Goal: Task Accomplishment & Management: Manage account settings

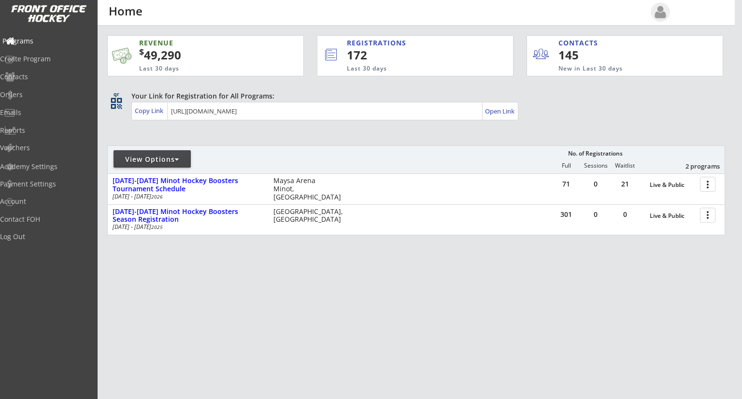
click at [40, 42] on div "Programs" at bounding box center [45, 41] width 87 height 7
click at [181, 160] on div "View Options" at bounding box center [152, 160] width 77 height 10
select select ""Upcoming Programs""
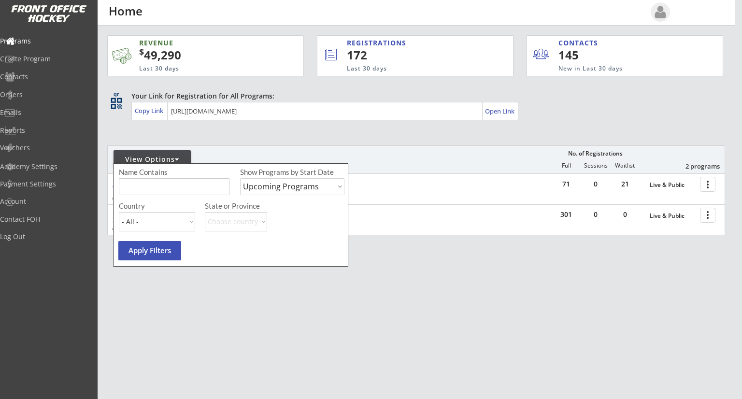
click at [418, 149] on div "View Options No. of Registrations Full Sessions Waitlist 2 programs" at bounding box center [416, 159] width 618 height 28
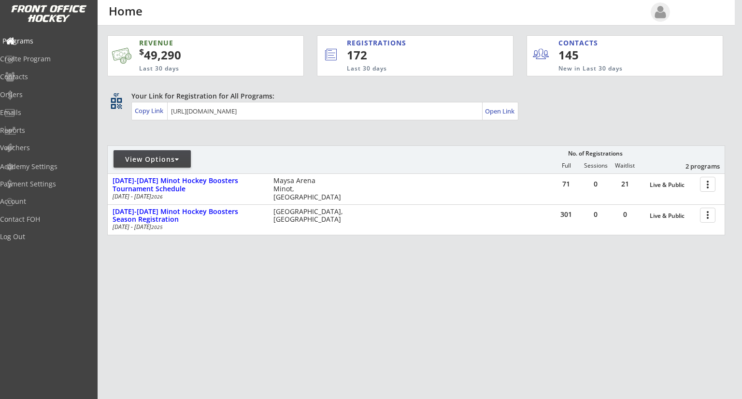
click at [42, 42] on div "Programs" at bounding box center [45, 41] width 87 height 7
click at [58, 16] on img at bounding box center [49, 14] width 76 height 18
click at [40, 42] on div "Programs" at bounding box center [45, 41] width 87 height 7
click at [38, 95] on div "Orders" at bounding box center [45, 94] width 87 height 7
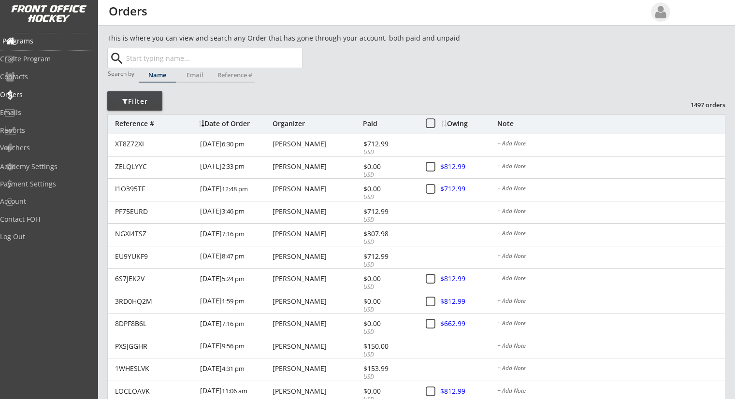
click at [44, 38] on div "Programs" at bounding box center [45, 41] width 87 height 7
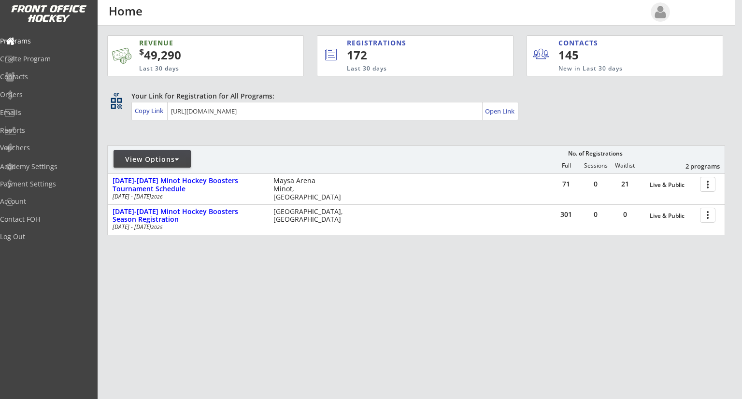
click at [168, 159] on div "View Options" at bounding box center [152, 160] width 77 height 10
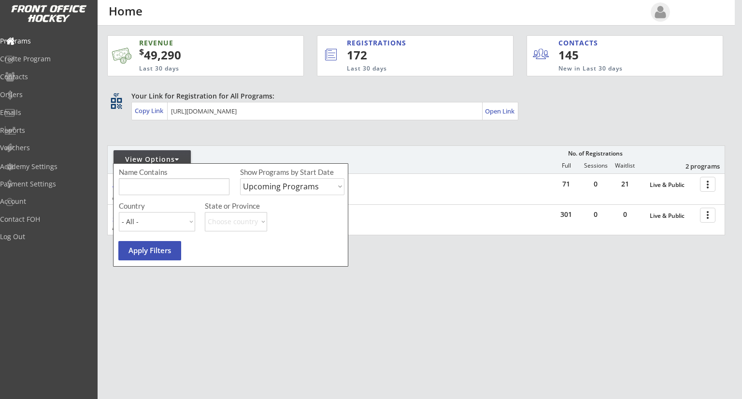
click at [407, 146] on div "View Options No. of Registrations Full Sessions Waitlist 2 programs" at bounding box center [416, 159] width 618 height 28
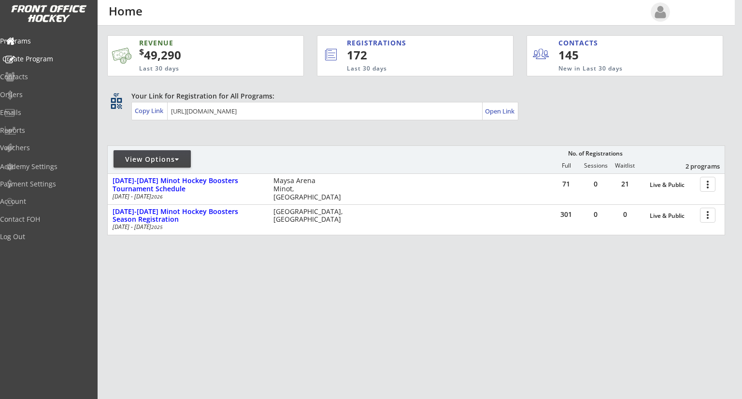
click at [47, 60] on div "Create Program" at bounding box center [45, 59] width 87 height 7
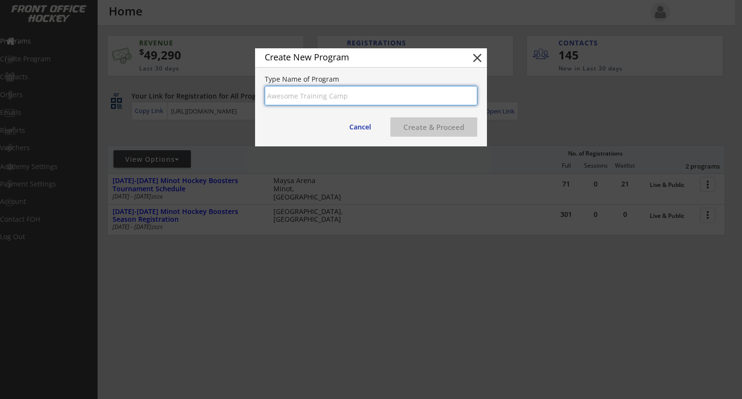
click at [478, 60] on button "close" at bounding box center [477, 58] width 14 height 14
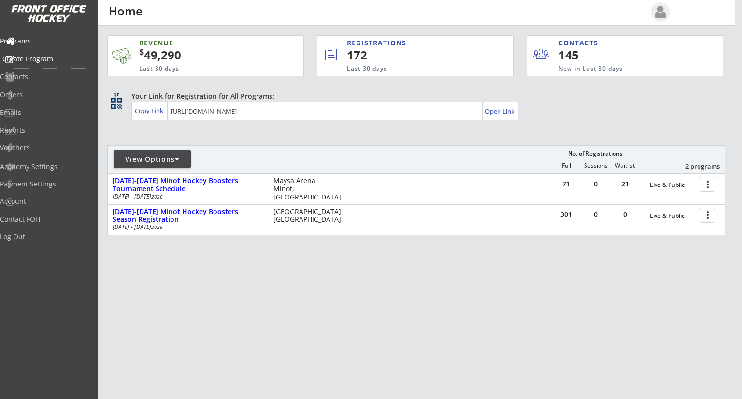
click at [43, 62] on div "Create Program" at bounding box center [45, 59] width 87 height 7
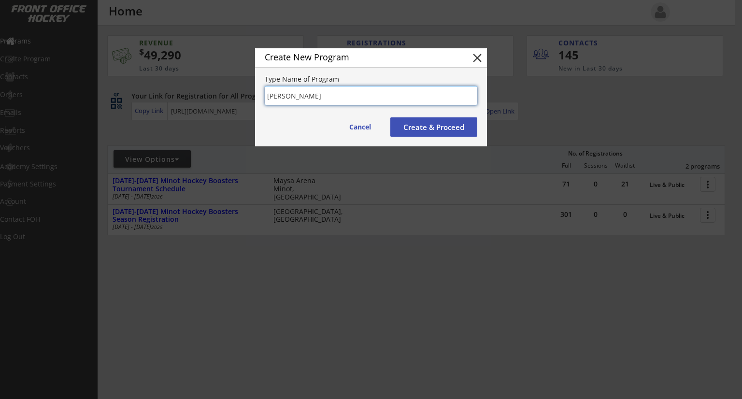
type input "Matt Test"
click at [415, 126] on button "Create & Proceed" at bounding box center [433, 126] width 87 height 19
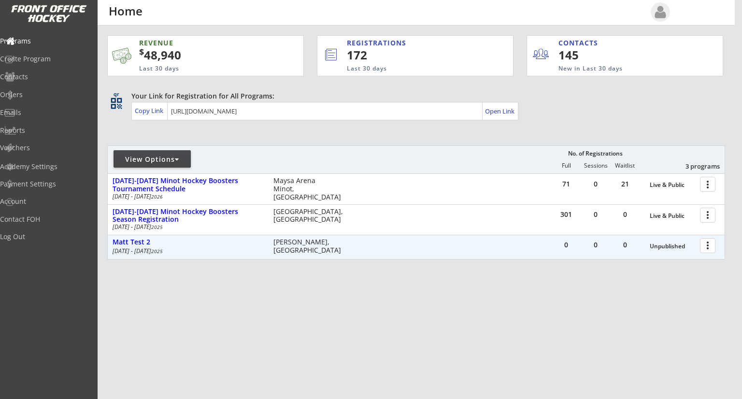
click at [708, 247] on div at bounding box center [709, 245] width 17 height 17
click at [663, 245] on div "Unpublished" at bounding box center [672, 246] width 45 height 7
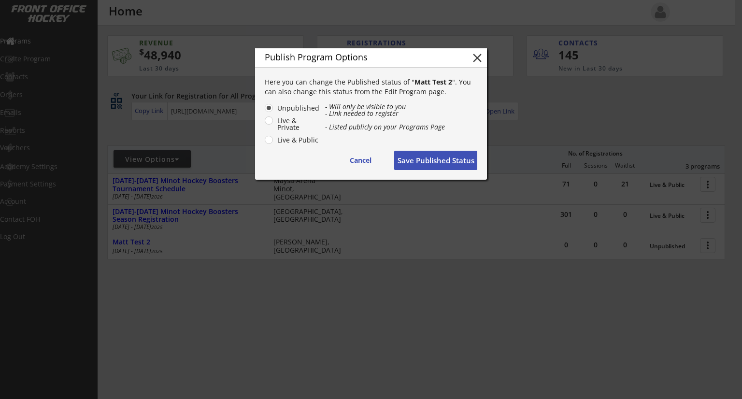
click at [274, 142] on label "Live & Public" at bounding box center [296, 140] width 45 height 7
click at [264, 111] on input "Live & Public" at bounding box center [261, 108] width 6 height 6
radio input "true"
click at [423, 160] on button "Save Published Status" at bounding box center [435, 160] width 83 height 19
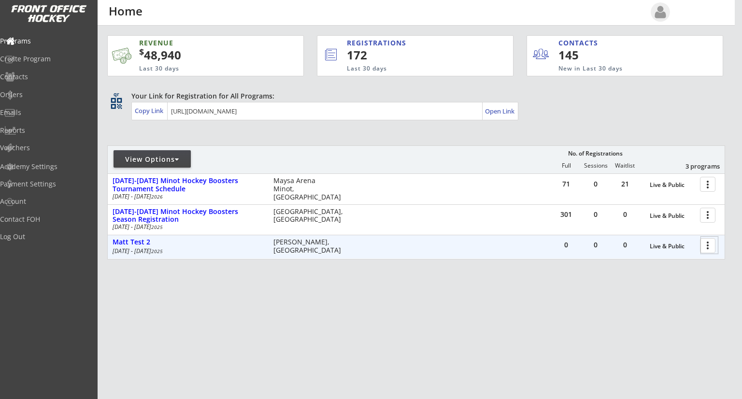
click at [706, 246] on div at bounding box center [709, 245] width 17 height 17
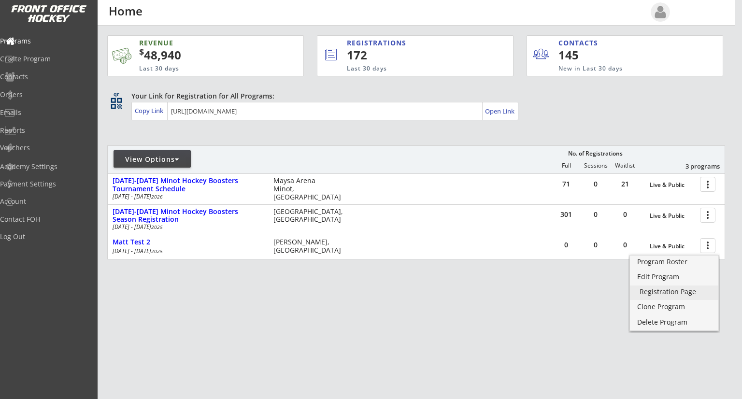
click at [686, 291] on div "Registration Page" at bounding box center [674, 291] width 69 height 7
click at [659, 323] on div "Delete Program" at bounding box center [674, 322] width 69 height 7
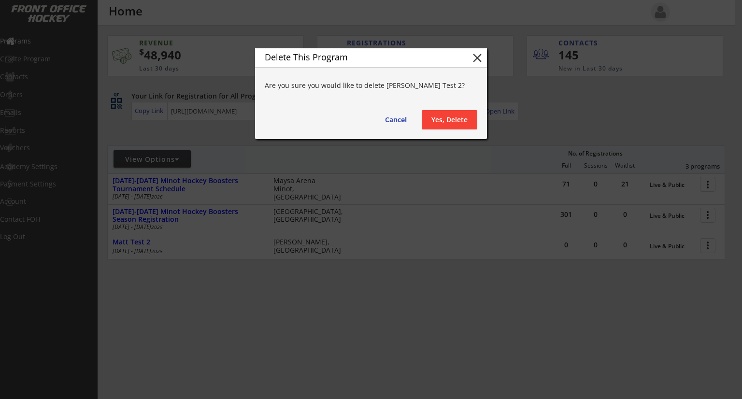
click at [447, 119] on button "Yes, Delete" at bounding box center [450, 119] width 56 height 19
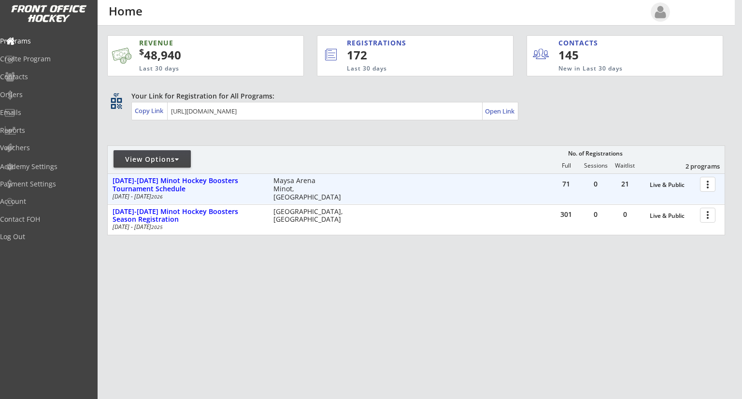
click at [707, 188] on div at bounding box center [709, 183] width 17 height 17
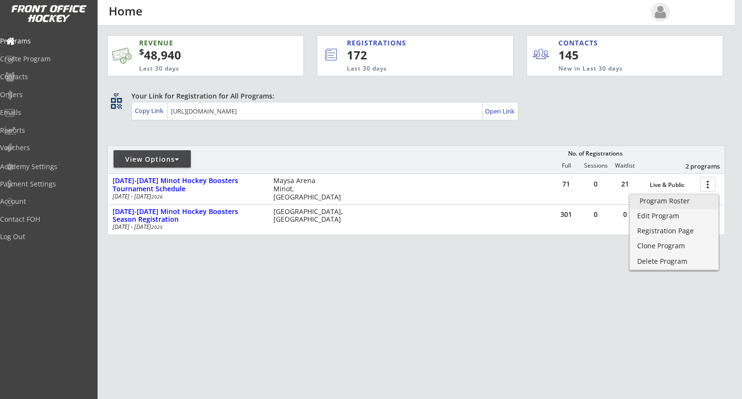
click at [671, 208] on link "Program Roster" at bounding box center [674, 202] width 88 height 14
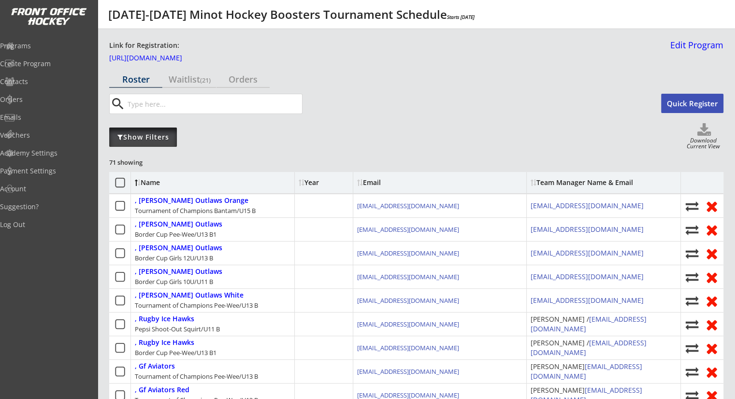
click at [150, 140] on div "Show Filters" at bounding box center [143, 137] width 68 height 10
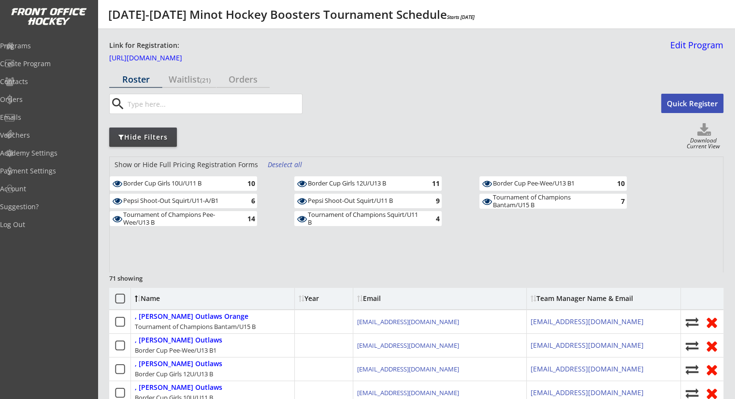
click at [278, 164] on div "Deselect all" at bounding box center [286, 165] width 36 height 10
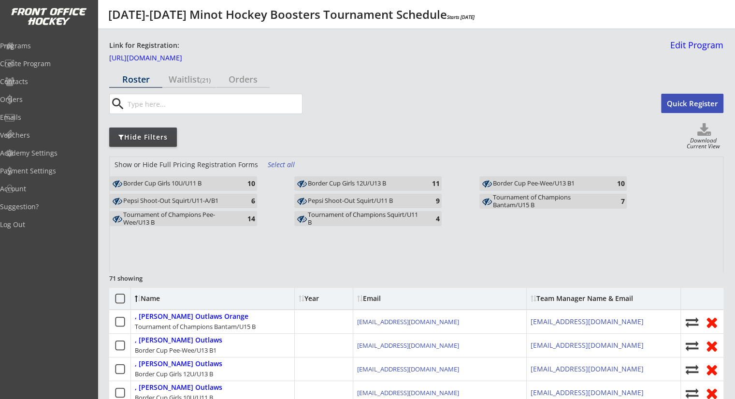
click at [211, 187] on div "Border Cup Girls 10U/U11 B" at bounding box center [179, 184] width 113 height 8
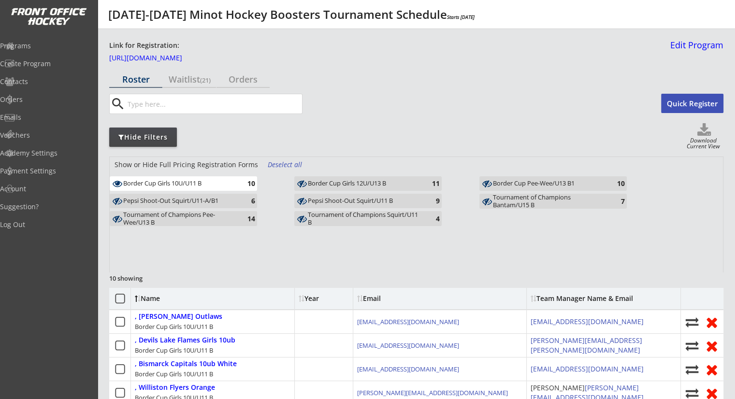
click at [220, 182] on div "Border Cup Girls 10U/U11 B" at bounding box center [179, 184] width 113 height 8
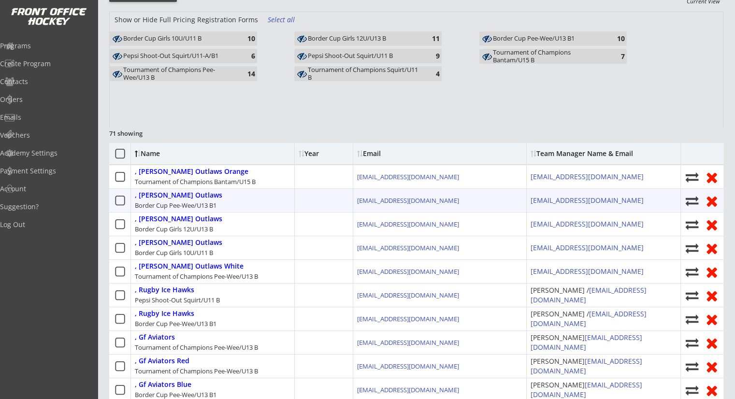
scroll to position [48, 0]
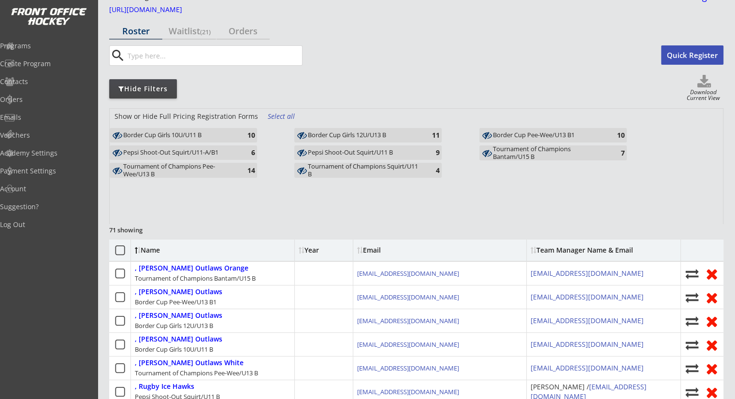
click at [202, 134] on div "Border Cup Girls 10U/U11 B" at bounding box center [179, 135] width 113 height 8
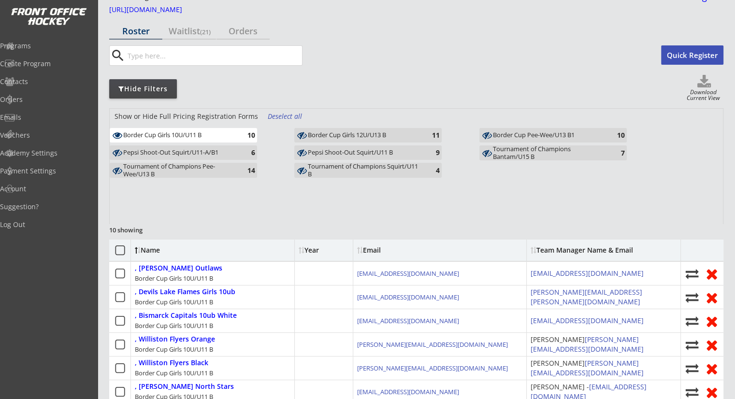
click at [203, 154] on div "Pepsi Shoot-Out Squirt/U11-A/B1" at bounding box center [179, 153] width 113 height 8
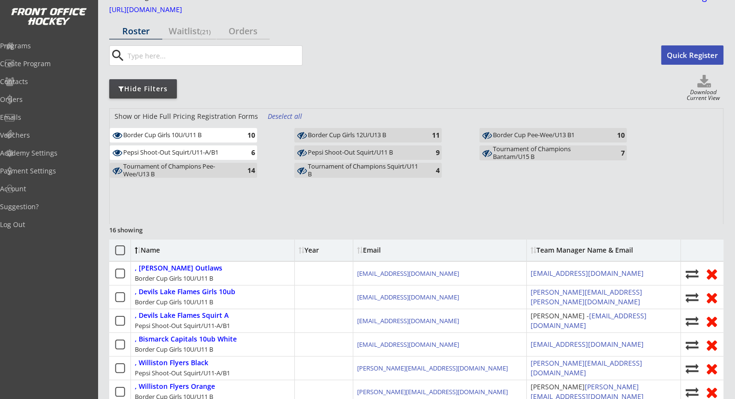
click at [197, 167] on div "Tournament of Champions Pee-Wee/U13 B" at bounding box center [179, 170] width 113 height 15
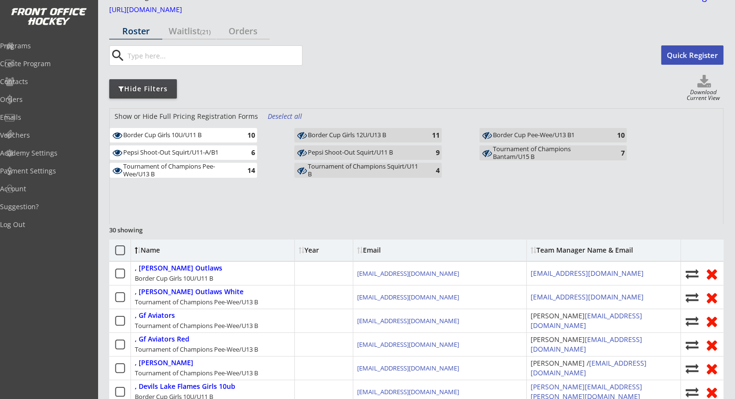
click at [338, 135] on div "Border Cup Girls 12U/U13 B" at bounding box center [364, 135] width 113 height 8
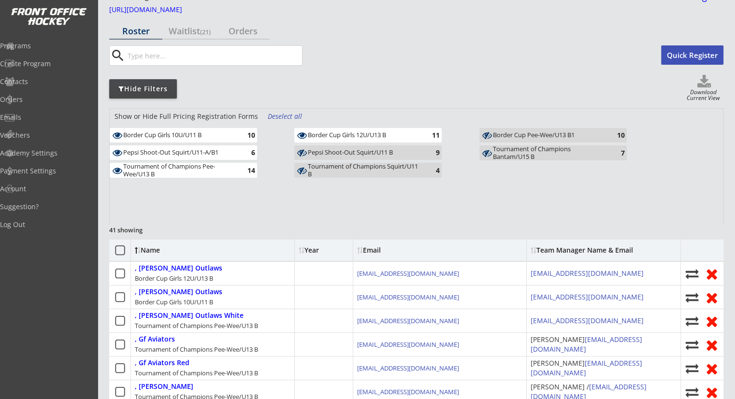
click at [341, 155] on div "Pepsi Shoot-Out Squirt/U11 B" at bounding box center [364, 153] width 113 height 8
click at [222, 154] on div "Pepsi Shoot-Out Squirt/U11-A/B1" at bounding box center [179, 153] width 113 height 8
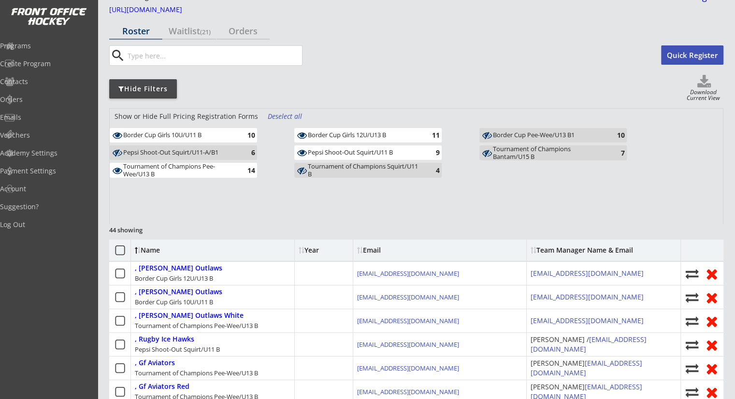
click at [228, 170] on div "Tournament of Champions Pee-Wee/U13 B" at bounding box center [179, 170] width 113 height 15
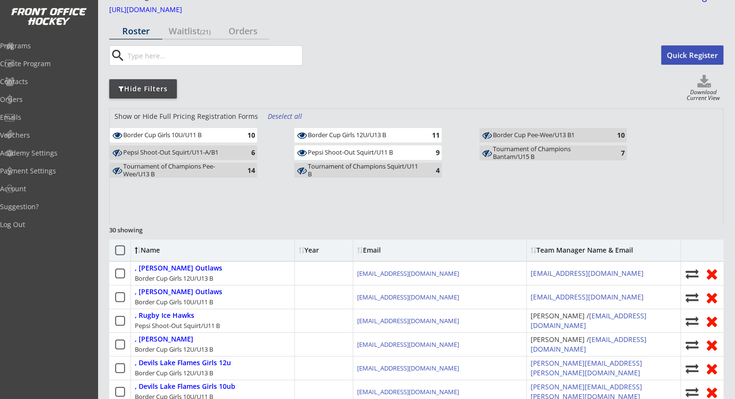
click at [317, 152] on div "Pepsi Shoot-Out Squirt/U11 B" at bounding box center [364, 153] width 113 height 8
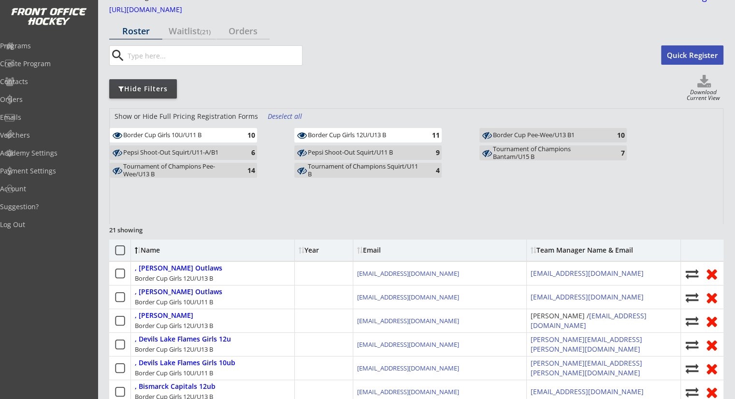
drag, startPoint x: 335, startPoint y: 136, endPoint x: 324, endPoint y: 137, distance: 11.2
click at [336, 136] on div "Border Cup Girls 12U/U13 B" at bounding box center [364, 135] width 113 height 8
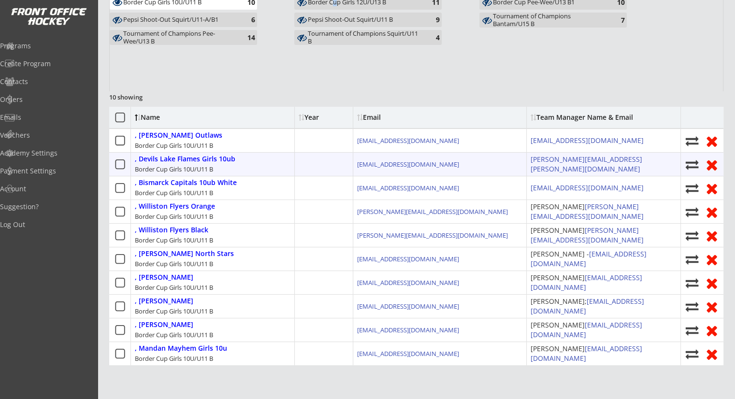
scroll to position [184, 0]
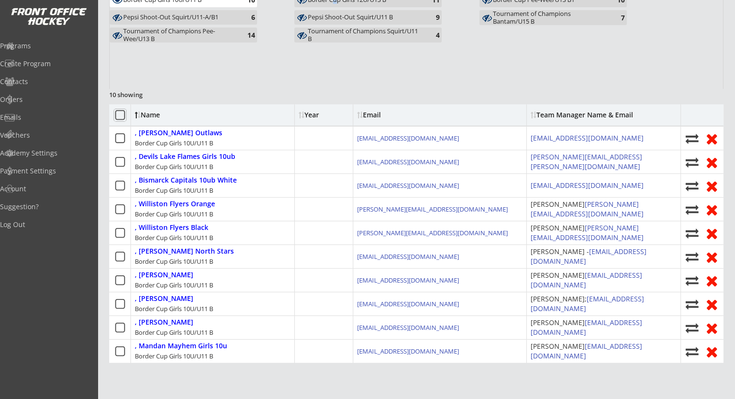
click at [119, 115] on icon at bounding box center [120, 115] width 12 height 12
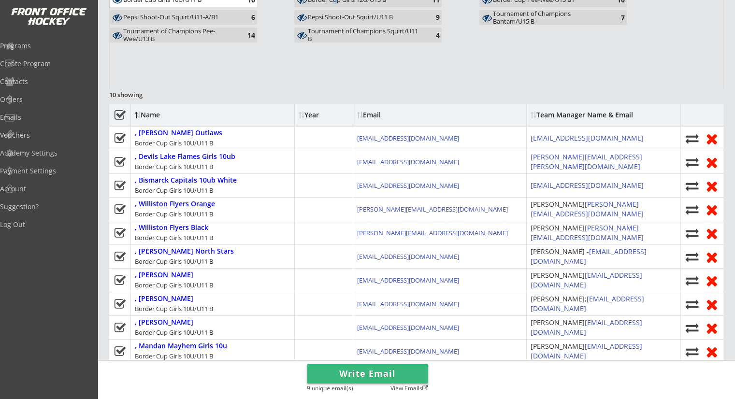
click at [381, 375] on button "Write Email" at bounding box center [367, 373] width 121 height 19
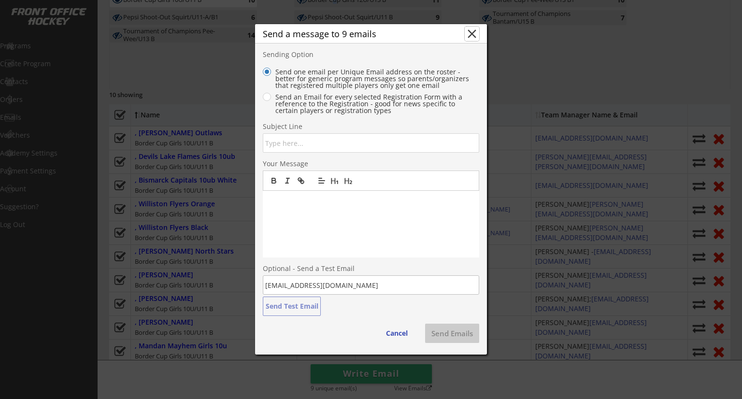
click at [473, 32] on button "close" at bounding box center [472, 34] width 14 height 14
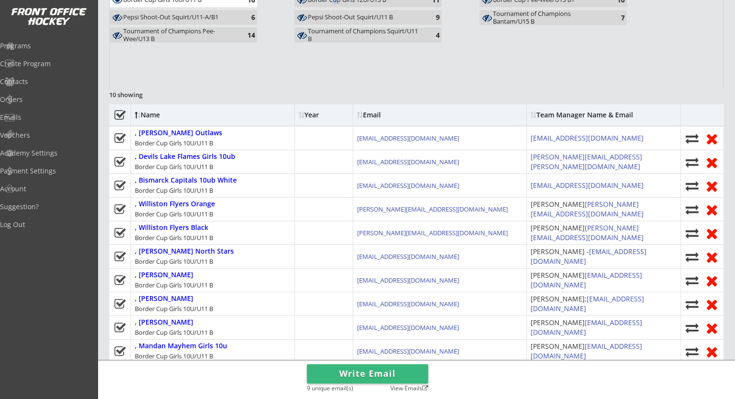
click at [118, 115] on use at bounding box center [119, 115] width 11 height 10
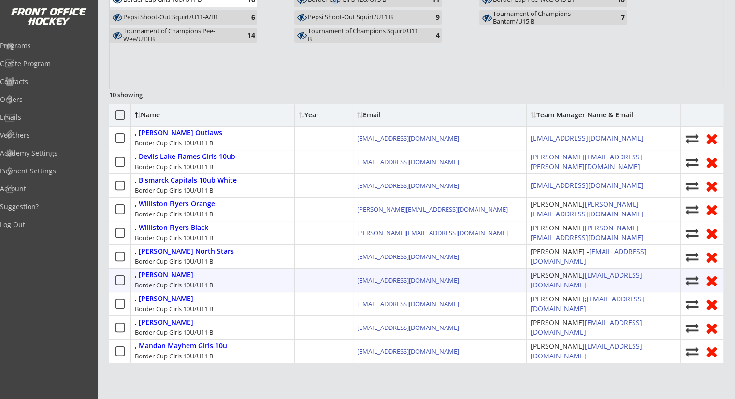
scroll to position [39, 0]
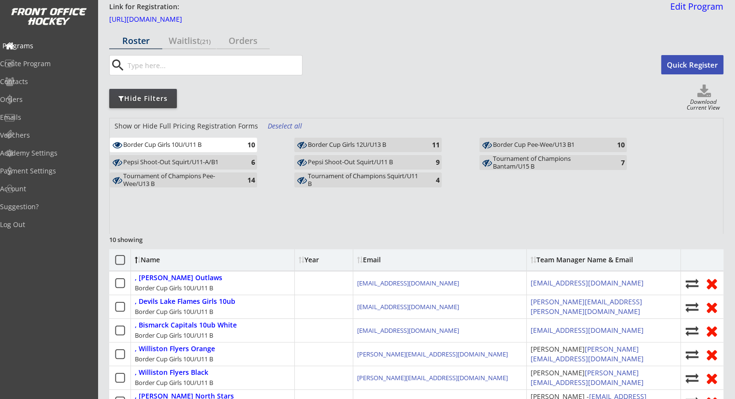
click at [39, 45] on div "Programs" at bounding box center [45, 46] width 87 height 7
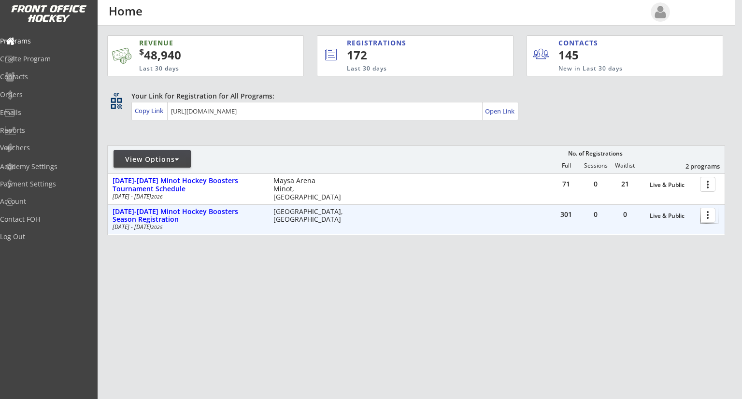
click at [706, 217] on div at bounding box center [709, 214] width 17 height 17
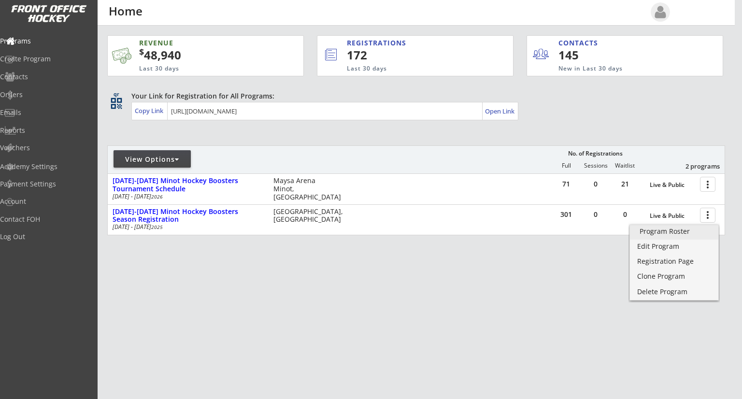
click at [682, 235] on div "Program Roster" at bounding box center [674, 231] width 69 height 7
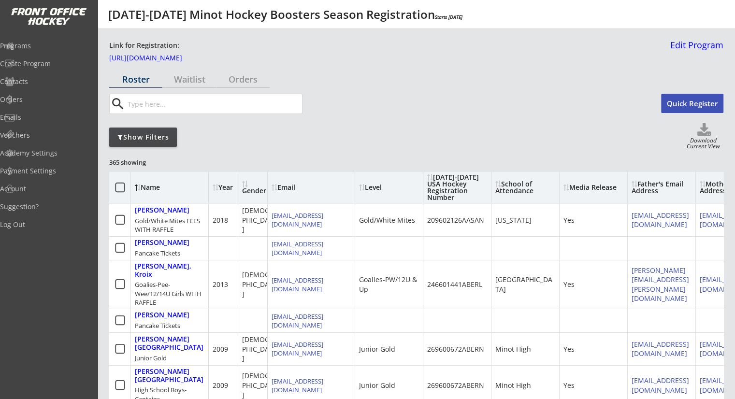
click at [153, 141] on div "Show Filters" at bounding box center [143, 137] width 68 height 10
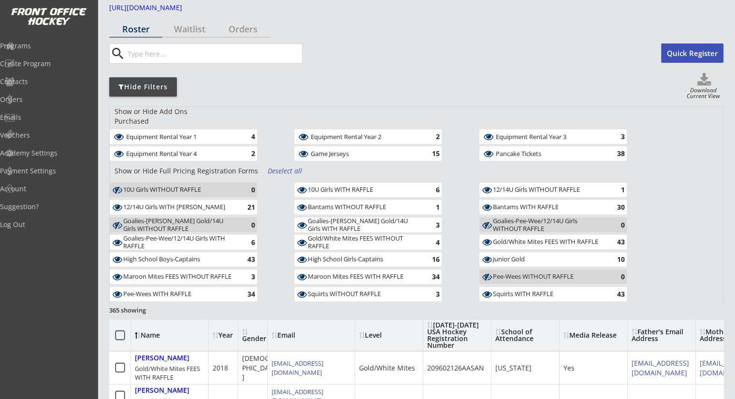
scroll to position [48, 0]
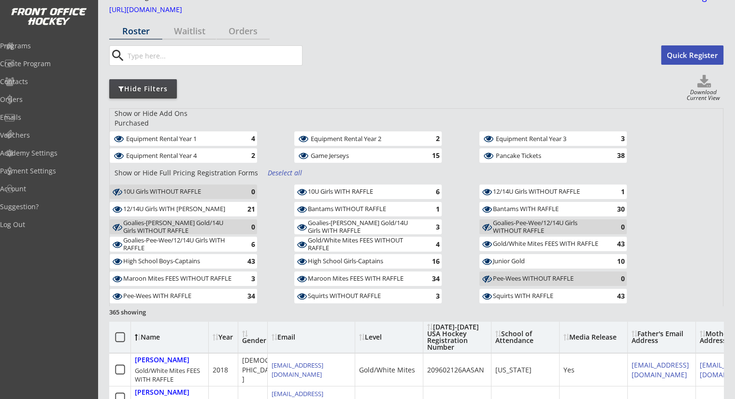
click at [219, 219] on div "Goalies-Bantam/Jr. Gold/14U Girls WITHOUT RAFFLE" at bounding box center [179, 226] width 113 height 15
click at [223, 188] on div "10U Girls WITHOUT RAFFLE" at bounding box center [179, 192] width 113 height 8
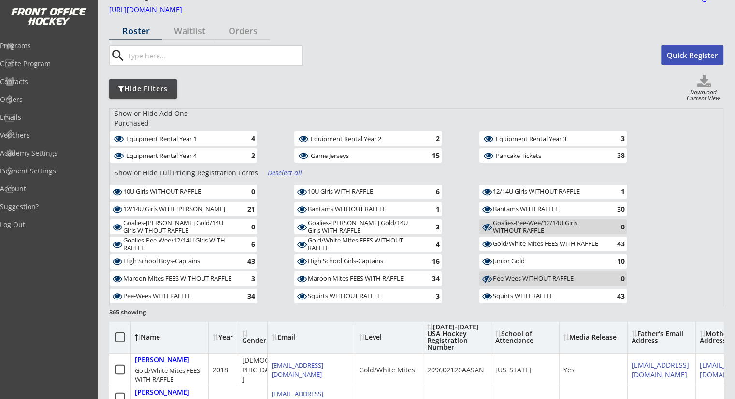
click at [285, 168] on div "Deselect all" at bounding box center [286, 173] width 36 height 10
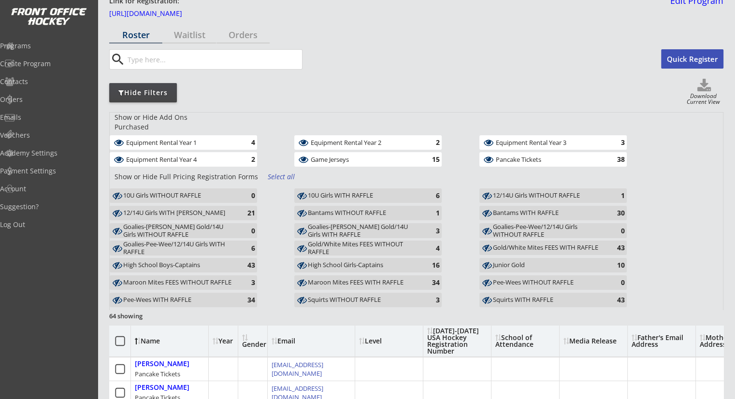
scroll to position [0, 0]
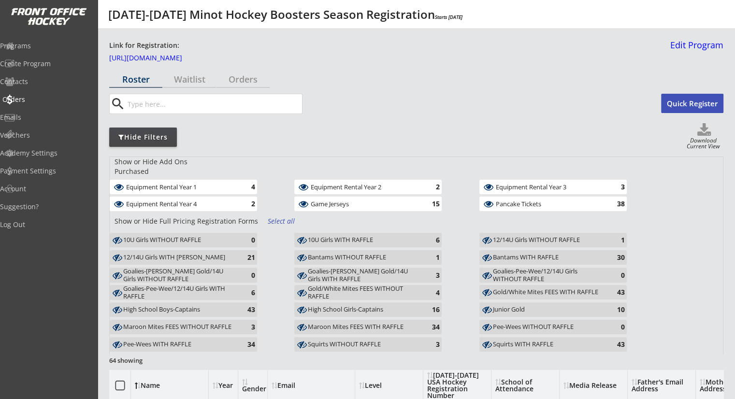
click at [39, 102] on div "Orders" at bounding box center [45, 99] width 87 height 7
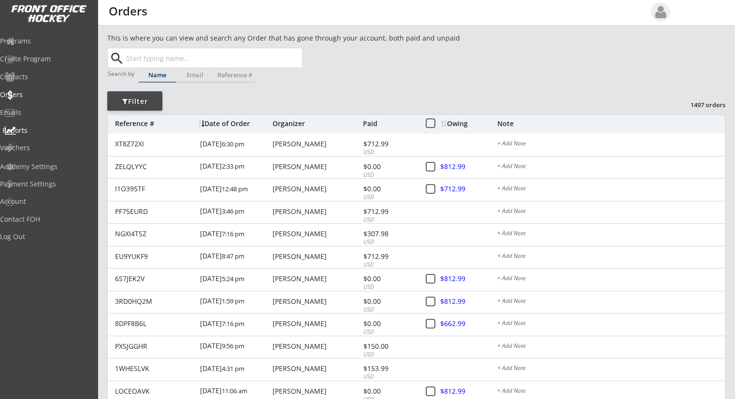
click at [44, 132] on div "Reports" at bounding box center [45, 130] width 87 height 7
click at [454, 122] on div "Owing" at bounding box center [469, 123] width 56 height 7
click at [37, 131] on div "Reports" at bounding box center [45, 130] width 87 height 7
